Goal: Information Seeking & Learning: Learn about a topic

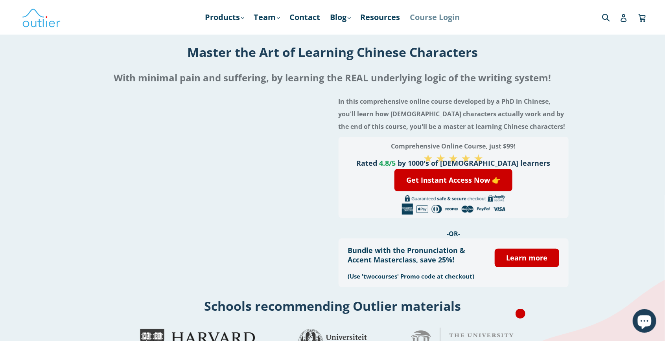
click at [438, 20] on link "Course Login" at bounding box center [435, 17] width 58 height 14
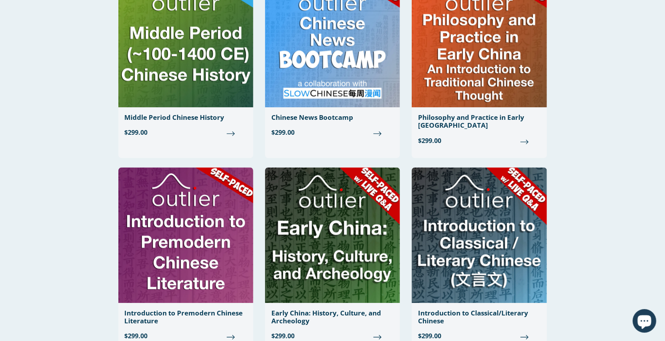
scroll to position [894, 0]
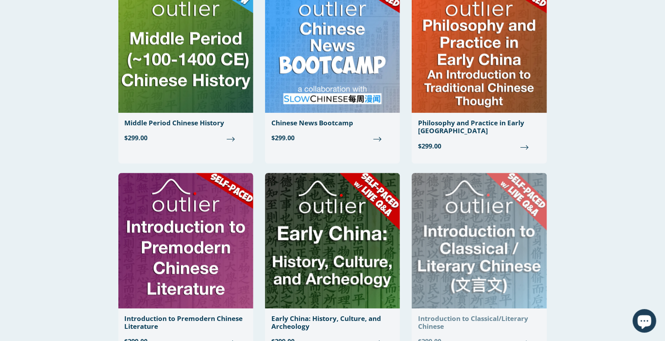
click at [456, 232] on img at bounding box center [479, 241] width 135 height 136
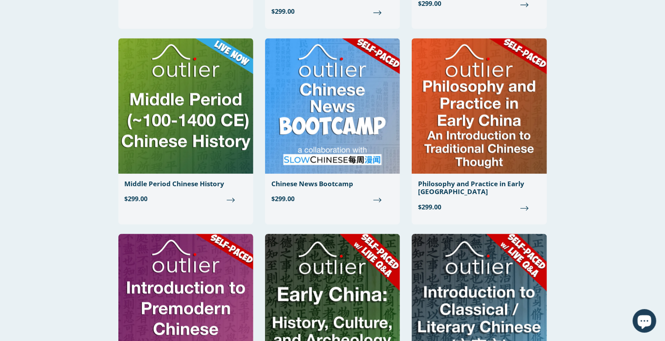
scroll to position [832, 0]
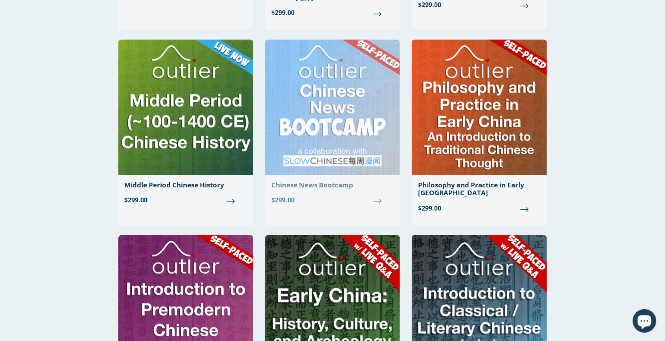
click at [328, 160] on img at bounding box center [332, 107] width 135 height 136
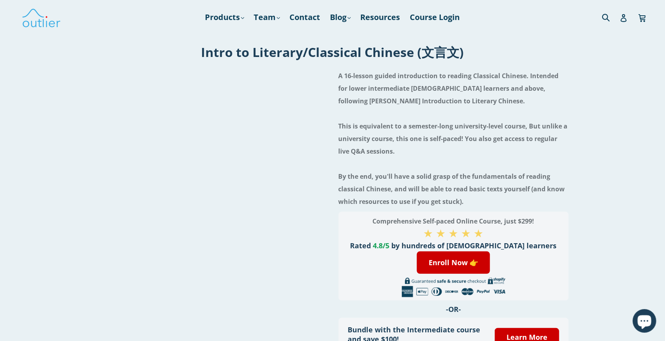
scroll to position [0, 0]
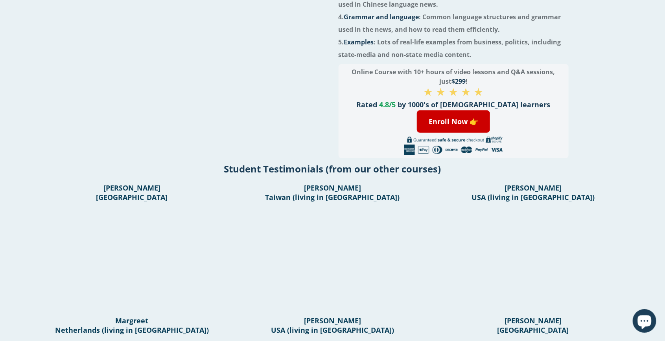
scroll to position [245, 0]
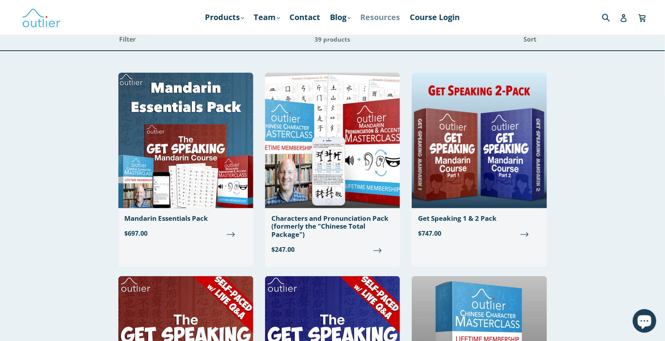
click at [386, 20] on link "Resources" at bounding box center [381, 17] width 48 height 14
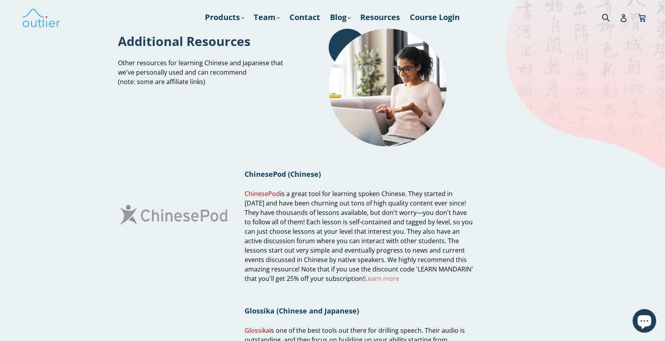
click at [365, 278] on span "Learn more" at bounding box center [382, 278] width 35 height 9
